Goal: Unclear

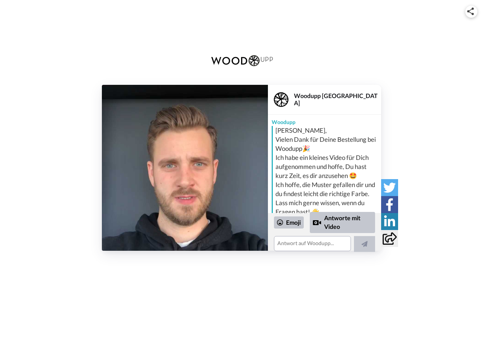
click at [471, 11] on img at bounding box center [470, 12] width 7 height 8
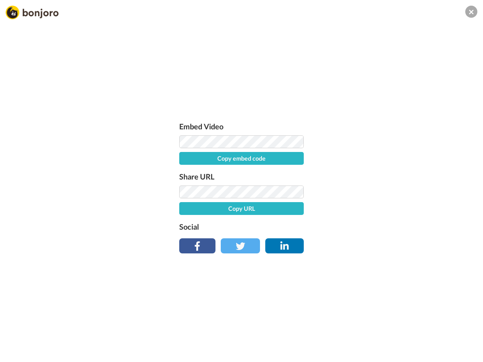
click at [185, 168] on div "Embed Video Copy embed code Share URL Copy URL Social" at bounding box center [241, 185] width 132 height 131
click at [289, 223] on label "Social" at bounding box center [241, 227] width 124 height 12
click at [343, 222] on div "Embed Video Copy embed code Share URL Copy URL Social" at bounding box center [241, 222] width 483 height 362
click at [364, 244] on div "Embed Video Copy embed code Share URL Copy URL Social" at bounding box center [241, 222] width 483 height 362
click at [389, 188] on div "Embed Video Copy embed code Share URL Copy URL Social" at bounding box center [241, 222] width 483 height 362
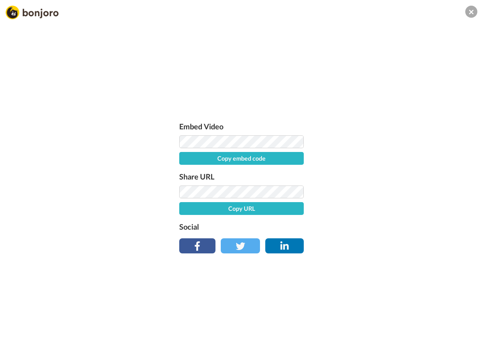
click at [389, 204] on div "Embed Video Copy embed code Share URL Copy URL Social" at bounding box center [241, 222] width 483 height 362
click at [389, 221] on div "Embed Video Copy embed code Share URL Copy URL Social" at bounding box center [241, 222] width 483 height 362
click at [389, 238] on div "Embed Video Copy embed code Share URL Copy URL Social" at bounding box center [241, 222] width 483 height 362
